Goal: Transaction & Acquisition: Purchase product/service

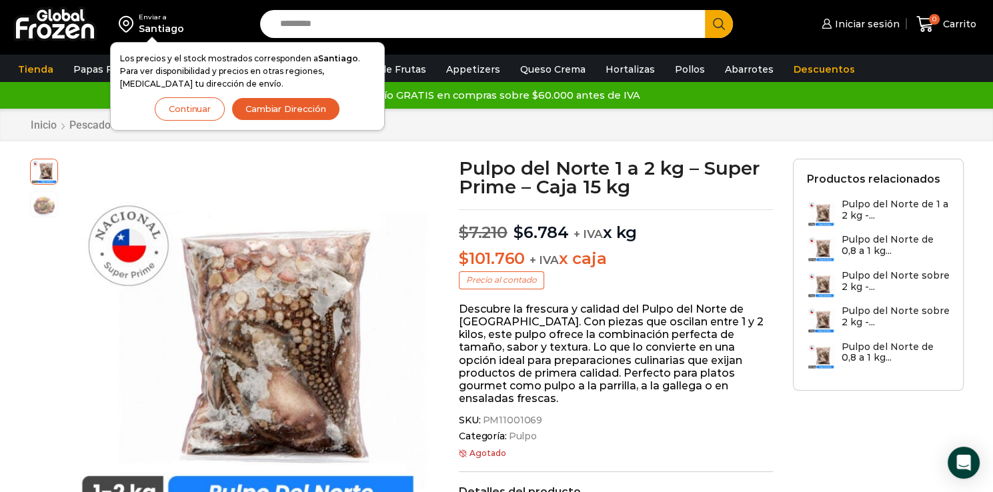
click at [203, 115] on button "Continuar" at bounding box center [190, 108] width 70 height 23
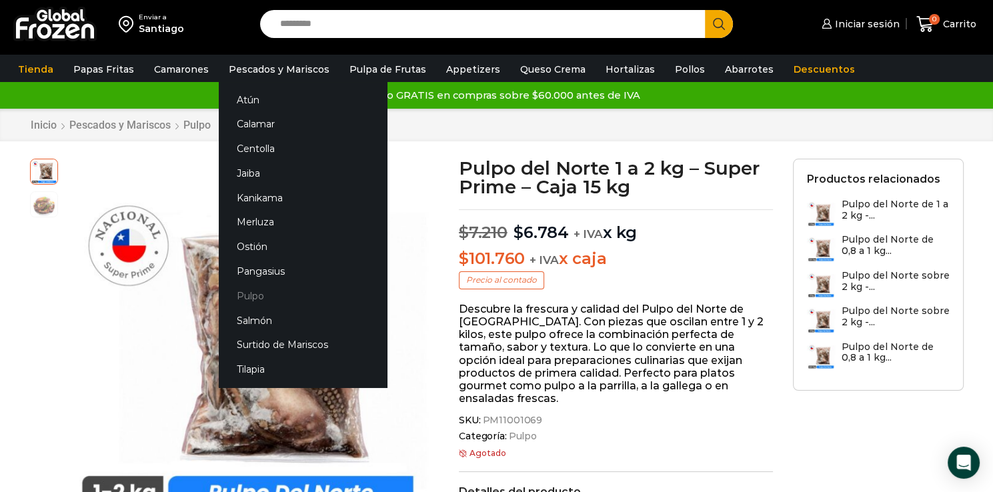
click at [242, 293] on link "Pulpo" at bounding box center [303, 295] width 168 height 25
